Goal: Task Accomplishment & Management: Manage account settings

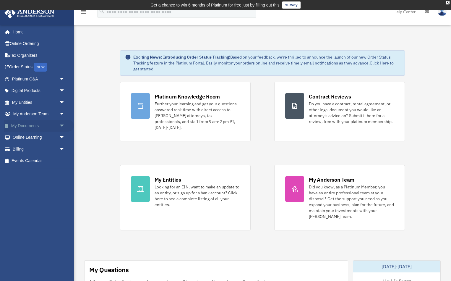
click at [29, 123] on link "My Documents arrow_drop_down" at bounding box center [39, 126] width 70 height 12
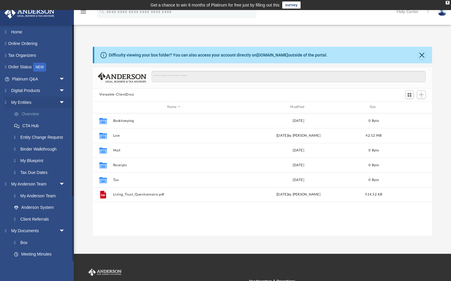
scroll to position [0, 0]
click at [30, 77] on link "Platinum Q&A arrow_drop_down" at bounding box center [39, 79] width 70 height 12
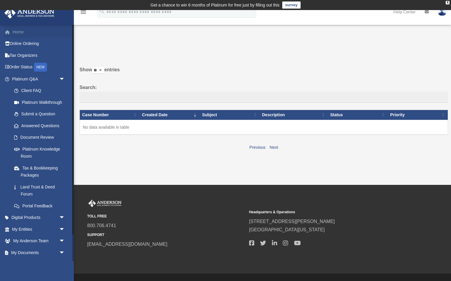
click at [20, 33] on link "Home" at bounding box center [39, 32] width 70 height 12
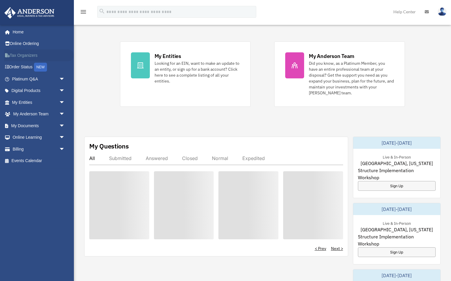
scroll to position [114, 0]
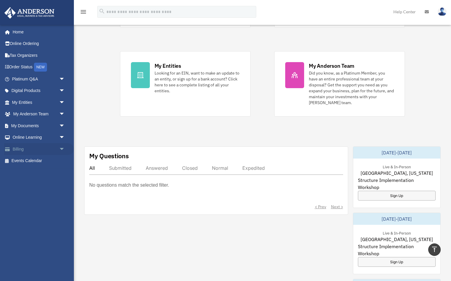
click at [16, 149] on link "Billing arrow_drop_down" at bounding box center [39, 149] width 70 height 12
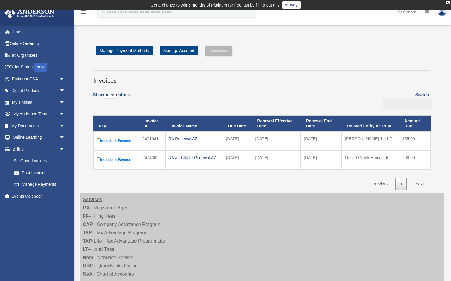
click at [404, 185] on link "1" at bounding box center [401, 184] width 11 height 12
click at [402, 183] on link "1" at bounding box center [401, 184] width 11 height 12
click at [405, 184] on link "1" at bounding box center [401, 184] width 11 height 12
click at [402, 183] on link "1" at bounding box center [401, 184] width 11 height 12
click at [284, 82] on h3 "Invoices" at bounding box center [261, 77] width 337 height 15
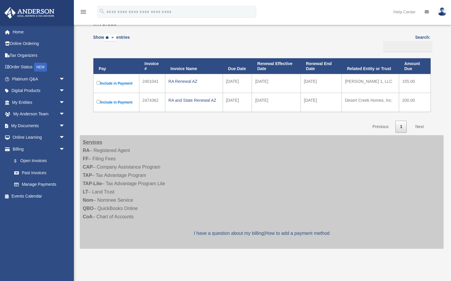
scroll to position [58, 0]
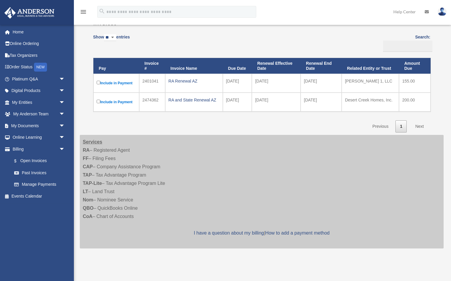
click at [418, 124] on link "Next" at bounding box center [419, 126] width 17 height 12
click at [420, 124] on link "Next" at bounding box center [419, 126] width 17 height 12
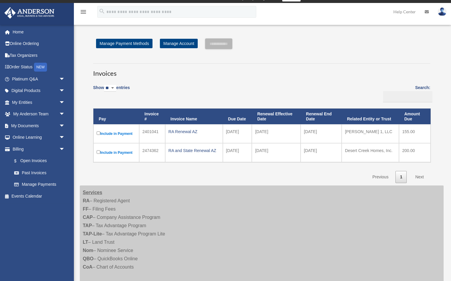
scroll to position [11, 0]
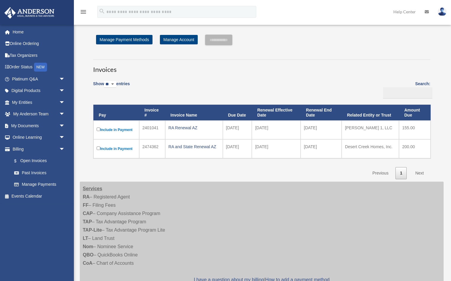
click at [420, 171] on link "Next" at bounding box center [419, 173] width 17 height 12
click at [400, 172] on link "1" at bounding box center [401, 173] width 11 height 12
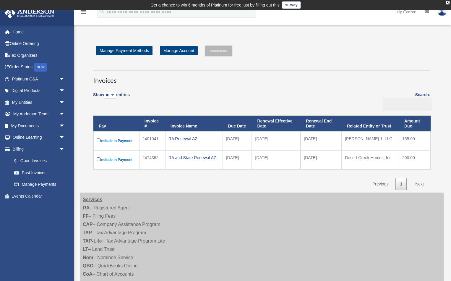
scroll to position [0, 0]
click at [190, 66] on div "Invoices Show ** ** ** *** entries Search: Pay Invoice # Invoice Name Due Date …" at bounding box center [262, 127] width 346 height 125
select select "**"
click at [184, 84] on h3 "Invoices" at bounding box center [261, 77] width 337 height 15
click at [386, 104] on input "Search:" at bounding box center [407, 103] width 49 height 11
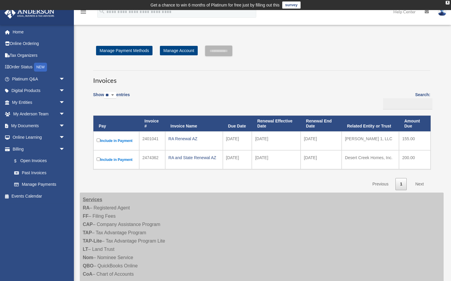
click at [84, 12] on icon "menu" at bounding box center [83, 11] width 7 height 7
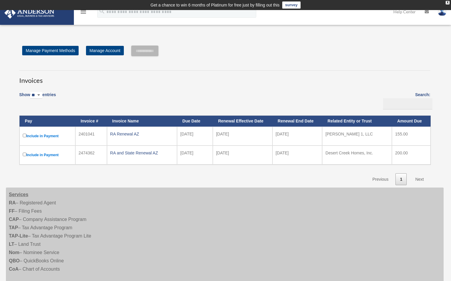
click at [84, 12] on icon "menu" at bounding box center [83, 11] width 7 height 7
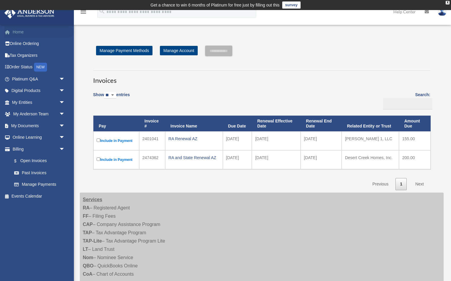
click at [17, 30] on link "Home" at bounding box center [39, 32] width 70 height 12
